Goal: Transaction & Acquisition: Purchase product/service

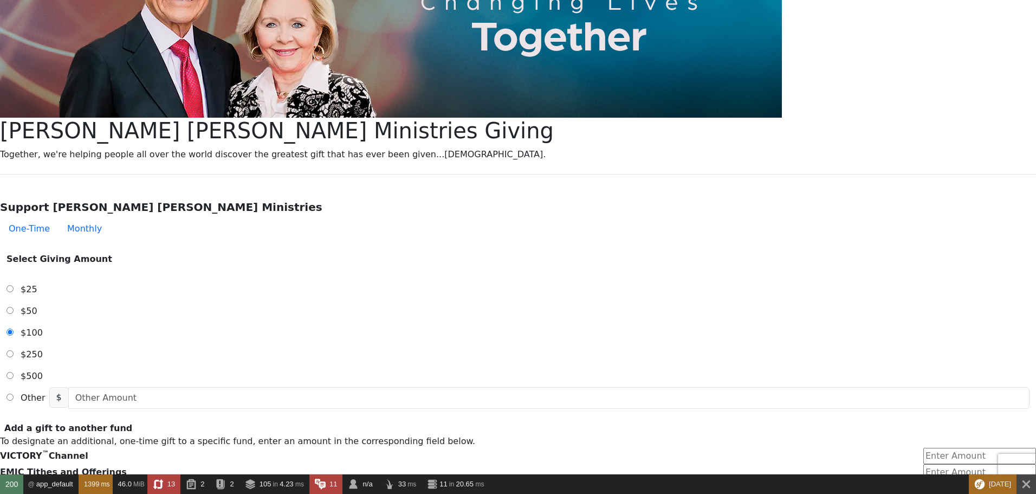
scroll to position [271, 0]
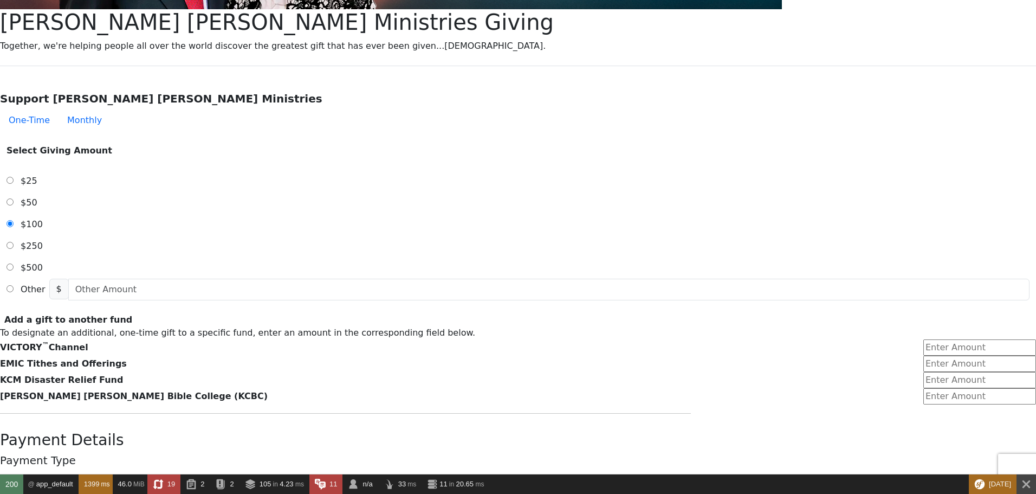
scroll to position [379, 0]
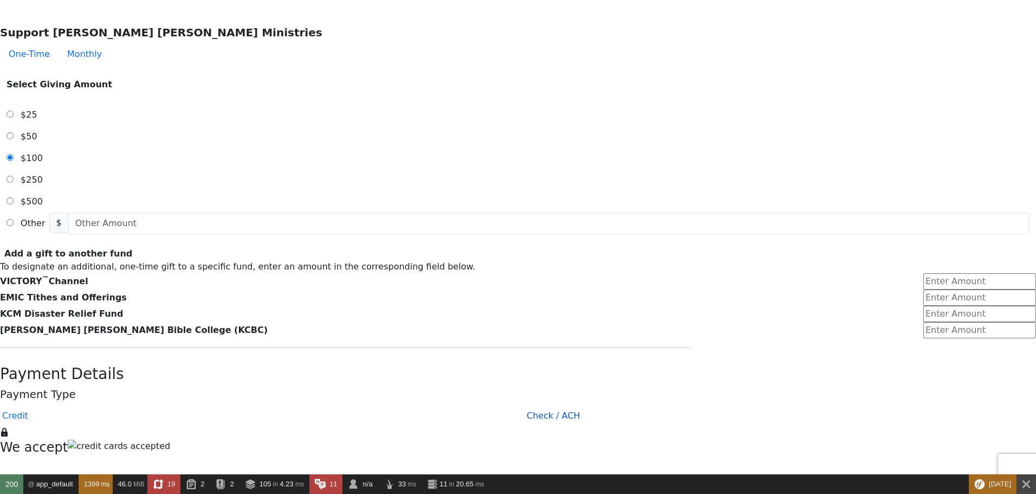
click at [518, 405] on button "Check / ACH" at bounding box center [553, 416] width 71 height 22
click at [37, 405] on button "Credit" at bounding box center [14, 416] width 43 height 22
type button "Credit"
click at [518, 405] on button "Check / ACH" at bounding box center [553, 416] width 71 height 22
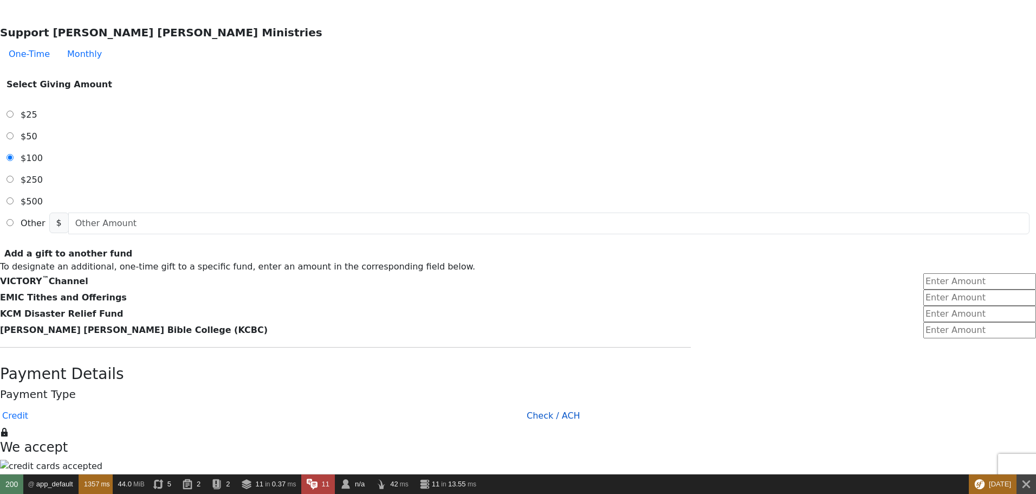
click at [518, 405] on button "Check / ACH" at bounding box center [553, 416] width 71 height 22
click at [37, 405] on button "Credit" at bounding box center [14, 416] width 43 height 22
click at [518, 405] on button "Check / ACH" at bounding box center [553, 416] width 71 height 22
click at [37, 405] on button "Credit" at bounding box center [14, 416] width 43 height 22
